Goal: Information Seeking & Learning: Learn about a topic

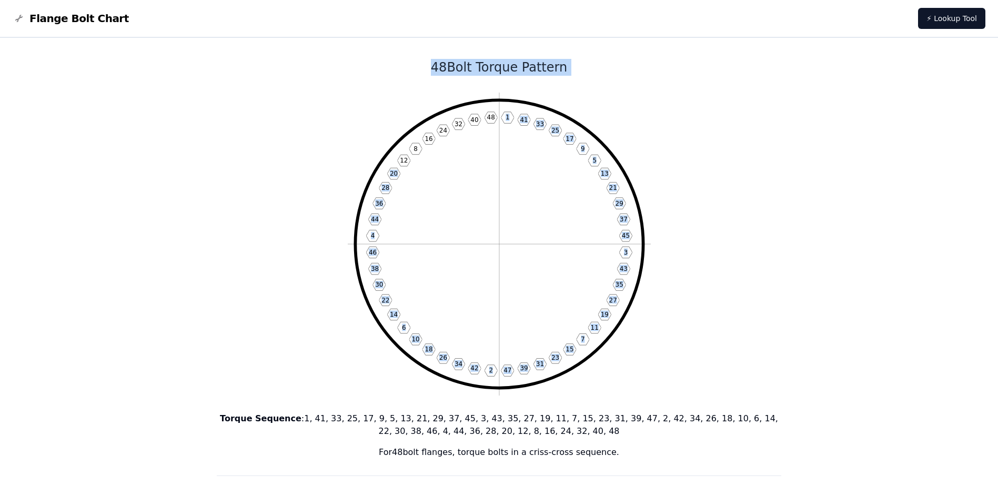
drag, startPoint x: 331, startPoint y: 56, endPoint x: 488, endPoint y: 235, distance: 237.8
